Goal: Information Seeking & Learning: Learn about a topic

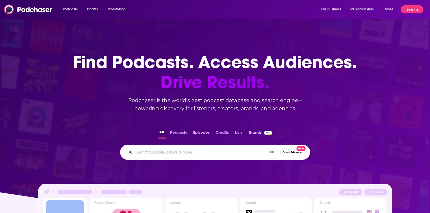
click at [416, 7] on button "Log In" at bounding box center [412, 9] width 23 height 8
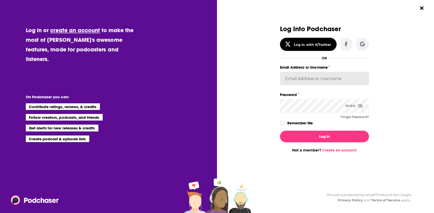
type input "[PERSON_NAME].budinoff"
click at [292, 122] on label "Remember Me" at bounding box center [300, 123] width 26 height 7
click at [283, 125] on input "rememberMe" at bounding box center [281, 125] width 3 height 0
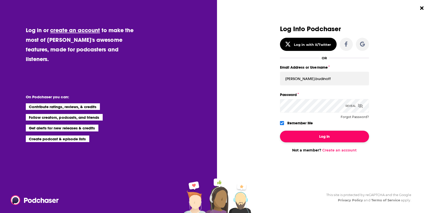
click at [302, 134] on button "Log In" at bounding box center [324, 136] width 89 height 12
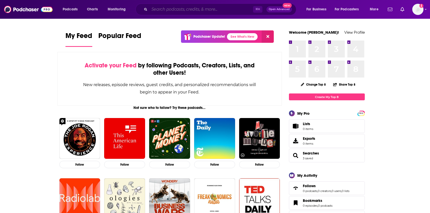
click at [164, 10] on input "Search podcasts, credits, & more..." at bounding box center [201, 9] width 104 height 8
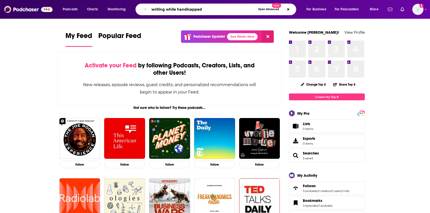
type input "writing while handicapped"
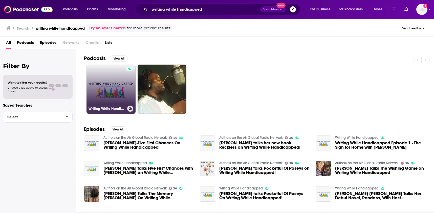
click at [121, 93] on link "Writing While Handicapped" at bounding box center [110, 88] width 49 height 49
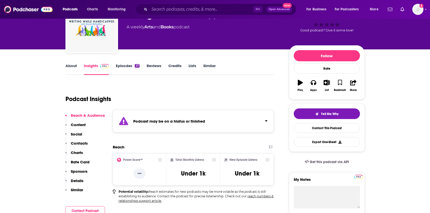
scroll to position [34, 0]
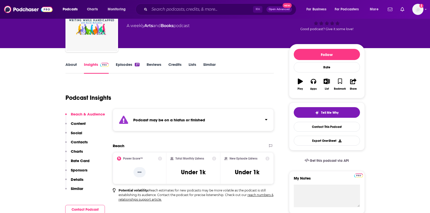
click at [70, 64] on link "About" at bounding box center [70, 68] width 11 height 12
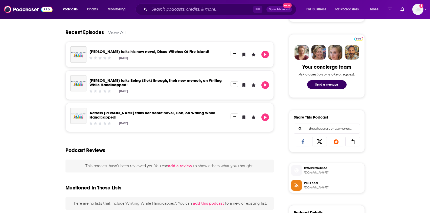
scroll to position [192, 0]
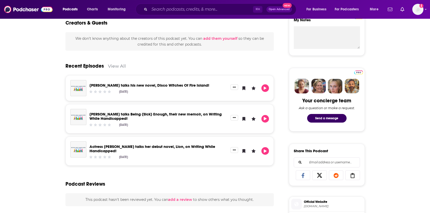
click at [121, 85] on link "[PERSON_NAME] talks his new novel, Disco Witches Of Fire Island!" at bounding box center [149, 85] width 120 height 5
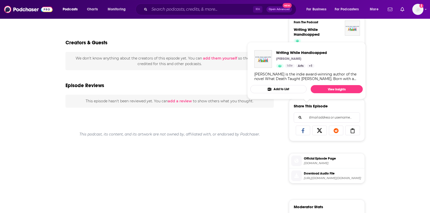
scroll to position [138, 0]
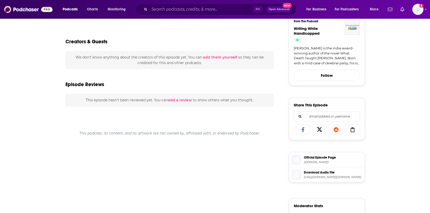
click at [317, 158] on span "Official Episode Page" at bounding box center [333, 157] width 59 height 5
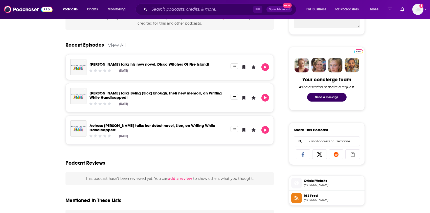
scroll to position [195, 0]
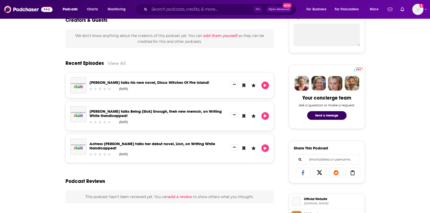
click at [117, 62] on link "View All" at bounding box center [117, 62] width 18 height 5
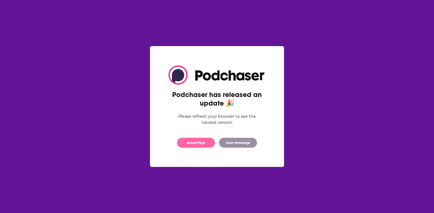
click at [195, 143] on button "Reload Page" at bounding box center [196, 143] width 38 height 10
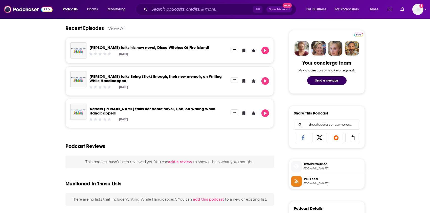
scroll to position [163, 0]
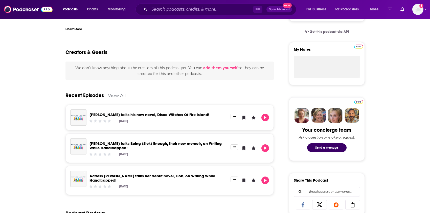
click at [113, 94] on link "View All" at bounding box center [117, 95] width 18 height 5
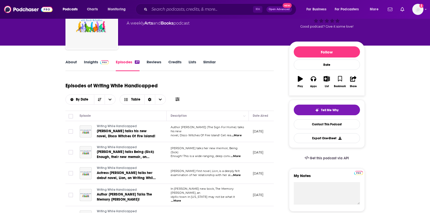
scroll to position [38, 0]
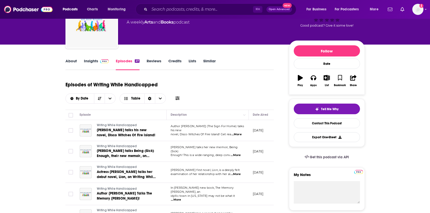
click at [72, 61] on link "About" at bounding box center [70, 64] width 11 height 12
